Goal: Task Accomplishment & Management: Manage account settings

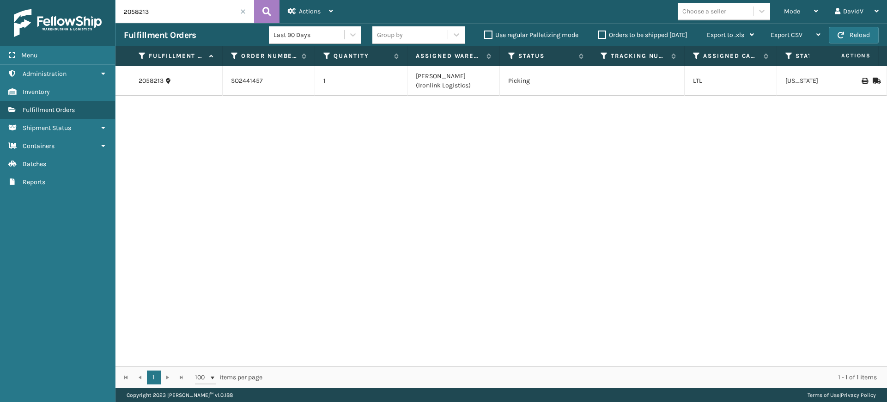
click at [605, 32] on label "Orders to be shipped [DATE]" at bounding box center [643, 35] width 90 height 8
click at [598, 32] on input "Orders to be shipped [DATE]" at bounding box center [598, 33] width 0 height 6
click at [603, 33] on label "Orders to be shipped [DATE]" at bounding box center [643, 35] width 90 height 8
click at [598, 33] on input "Orders to be shipped [DATE]" at bounding box center [598, 33] width 0 height 6
click at [244, 9] on span at bounding box center [243, 12] width 6 height 6
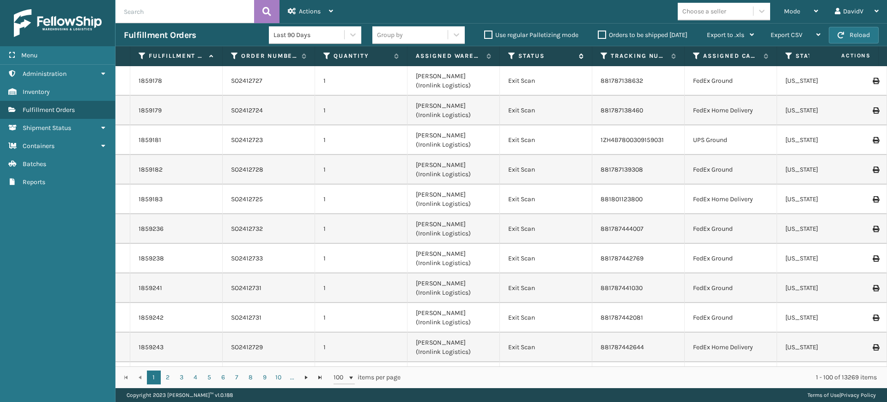
click at [510, 53] on icon at bounding box center [511, 56] width 7 height 8
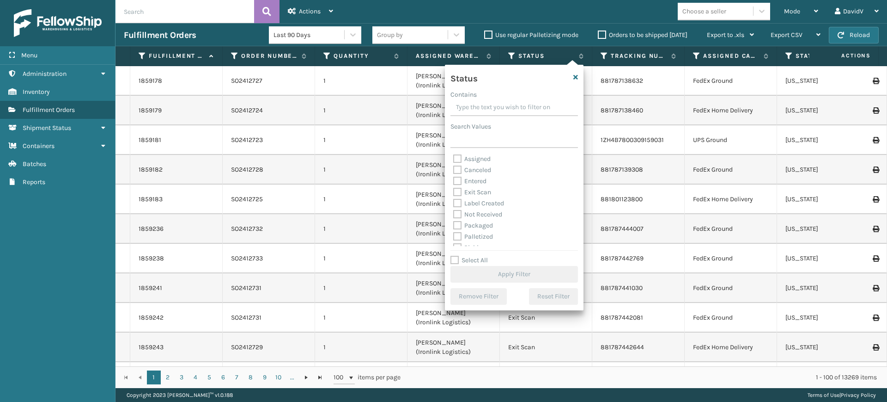
click at [489, 156] on label "Assigned" at bounding box center [471, 159] width 37 height 8
click at [454, 156] on input "Assigned" at bounding box center [453, 156] width 0 height 6
checkbox input "true"
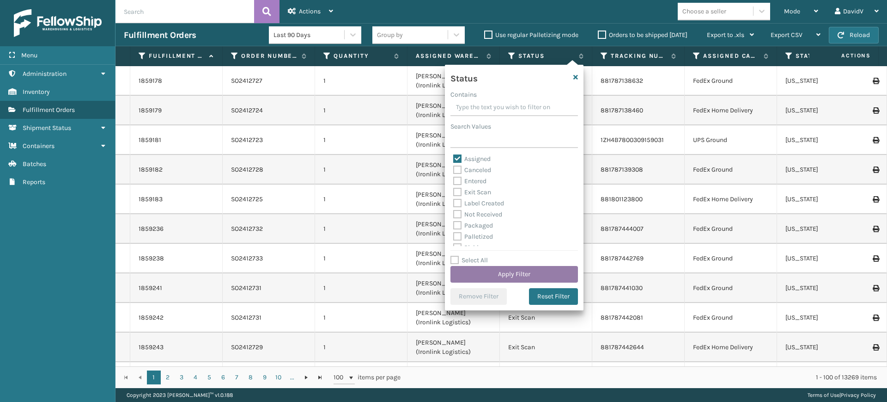
click at [505, 279] on button "Apply Filter" at bounding box center [515, 274] width 128 height 17
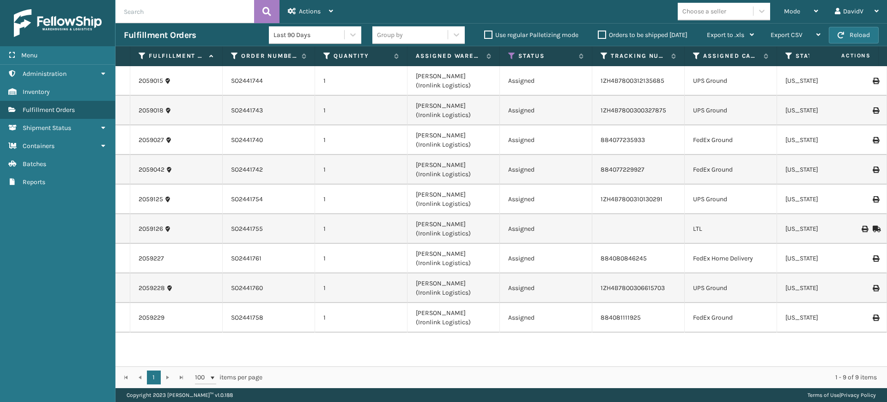
click at [604, 34] on label "Orders to be shipped [DATE]" at bounding box center [643, 35] width 90 height 8
click at [598, 34] on input "Orders to be shipped [DATE]" at bounding box center [598, 33] width 0 height 6
click at [604, 34] on label "Orders to be shipped [DATE]" at bounding box center [643, 35] width 90 height 8
click at [598, 34] on input "Orders to be shipped [DATE]" at bounding box center [598, 33] width 0 height 6
click at [603, 35] on label "Orders to be shipped [DATE]" at bounding box center [643, 35] width 90 height 8
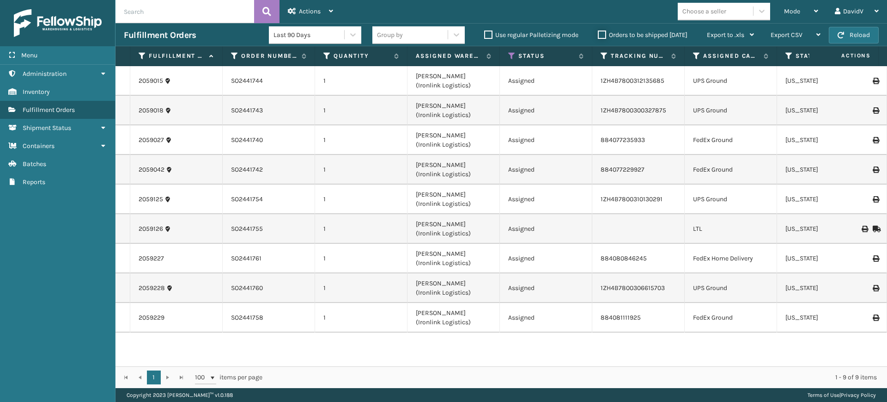
click at [598, 35] on input "Orders to be shipped [DATE]" at bounding box center [598, 33] width 0 height 6
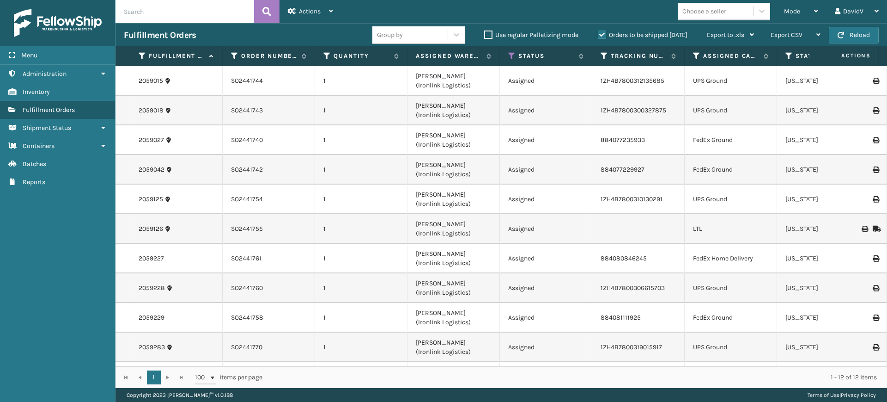
click at [603, 35] on label "Orders to be shipped [DATE]" at bounding box center [643, 35] width 90 height 8
click at [598, 35] on input "Orders to be shipped [DATE]" at bounding box center [598, 33] width 0 height 6
click at [600, 34] on label "Orders to be shipped [DATE]" at bounding box center [643, 35] width 90 height 8
click at [598, 34] on input "Orders to be shipped [DATE]" at bounding box center [598, 33] width 0 height 6
click at [600, 34] on label "Orders to be shipped [DATE]" at bounding box center [643, 35] width 90 height 8
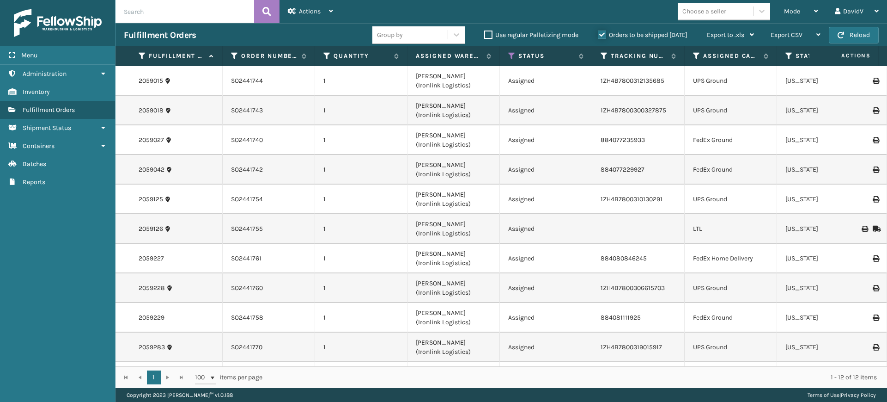
click at [598, 34] on input "Orders to be shipped [DATE]" at bounding box center [598, 33] width 0 height 6
